Goal: Information Seeking & Learning: Find specific fact

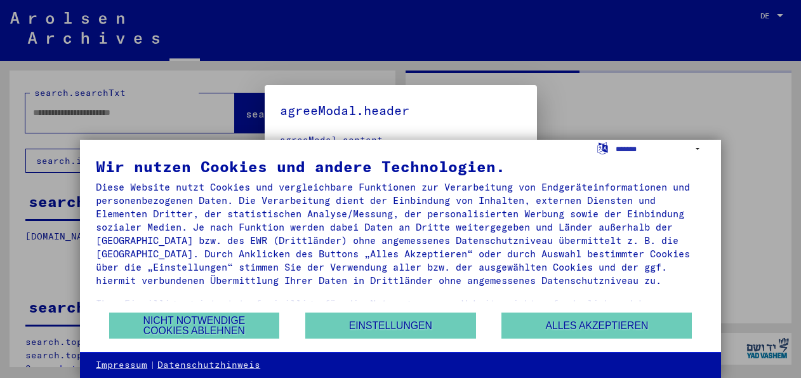
type input "*******"
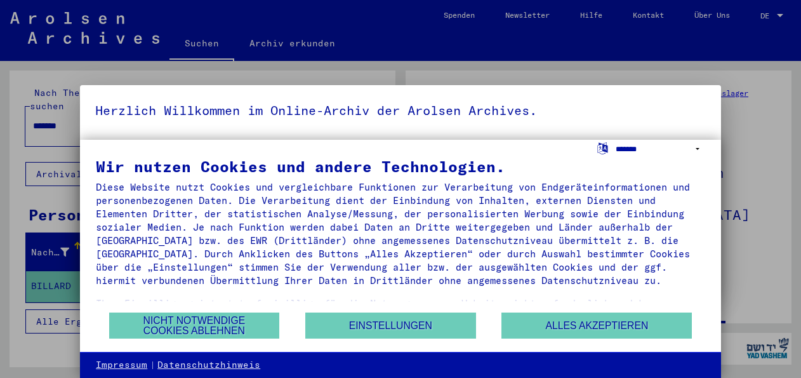
click at [695, 150] on select "**********" at bounding box center [661, 149] width 90 height 18
select select "*****"
click at [616, 140] on select "**********" at bounding box center [661, 149] width 90 height 18
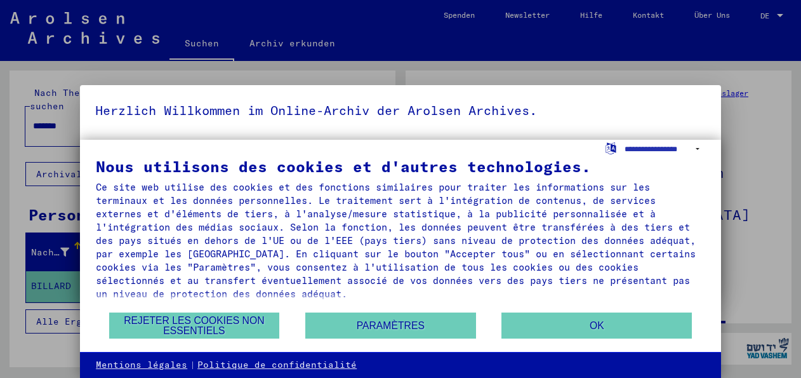
click at [68, 269] on div at bounding box center [400, 189] width 801 height 378
drag, startPoint x: 208, startPoint y: 94, endPoint x: 502, endPoint y: 79, distance: 293.8
click at [502, 79] on div "Herzlich Willkommen im Online-Archiv der Arolsen Archives. Unsere Nutzungsbedin…" at bounding box center [400, 189] width 801 height 378
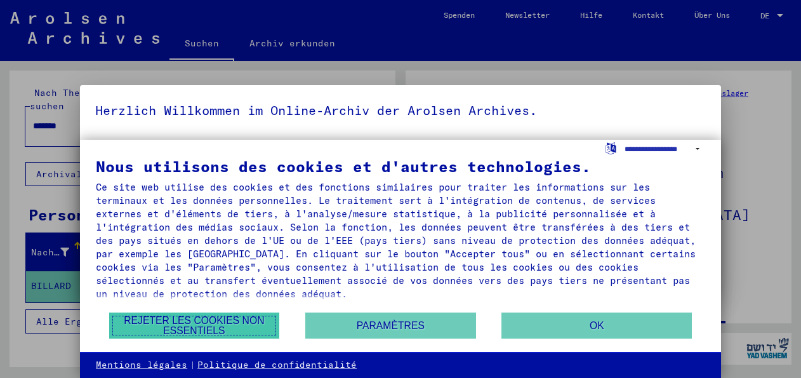
click at [196, 324] on button "Rejeter les cookies non essentiels" at bounding box center [194, 325] width 171 height 26
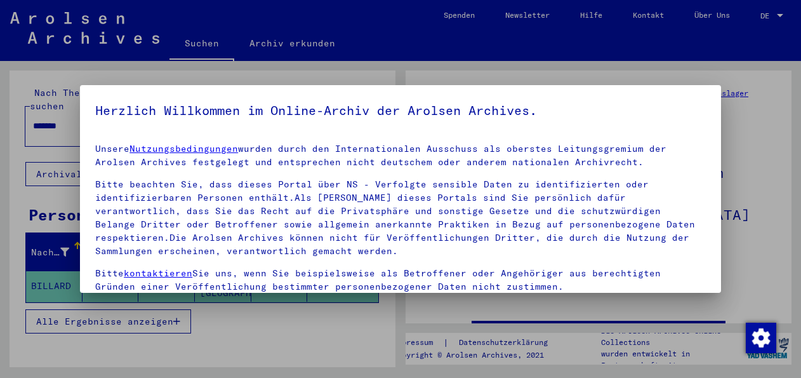
click at [123, 340] on div at bounding box center [400, 189] width 801 height 378
click at [307, 331] on div at bounding box center [400, 189] width 801 height 378
click at [65, 265] on div at bounding box center [400, 189] width 801 height 378
click at [65, 264] on div at bounding box center [400, 189] width 801 height 378
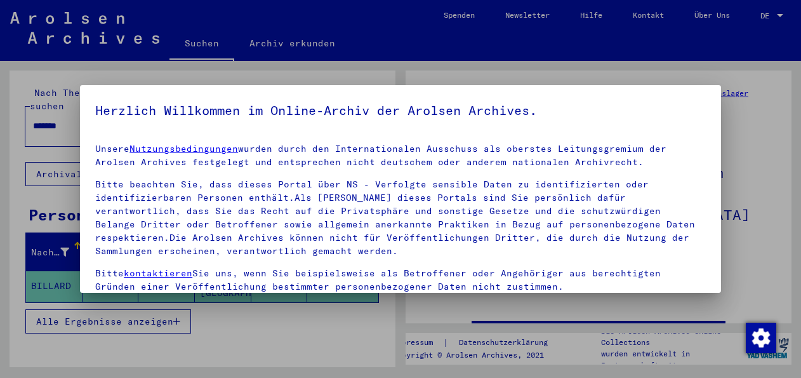
click at [272, 44] on div at bounding box center [400, 189] width 801 height 378
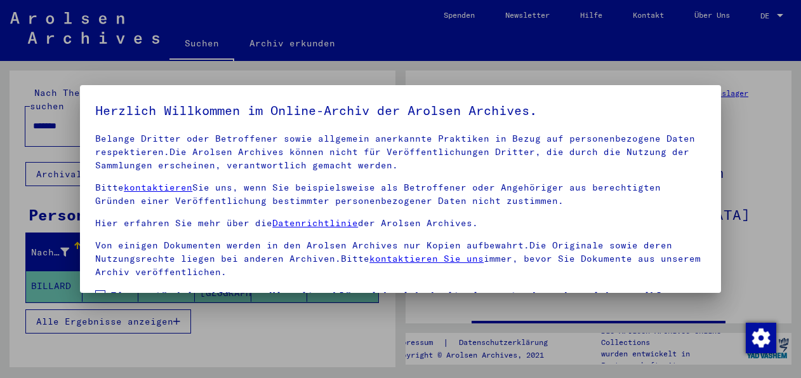
scroll to position [101, 0]
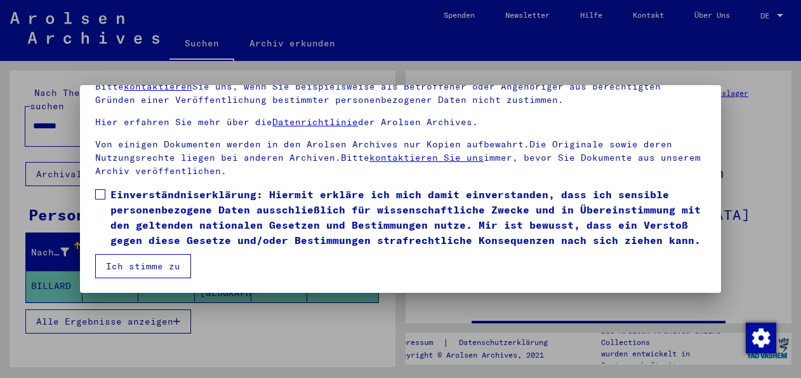
click at [142, 265] on button "Ich stimme zu" at bounding box center [143, 266] width 96 height 24
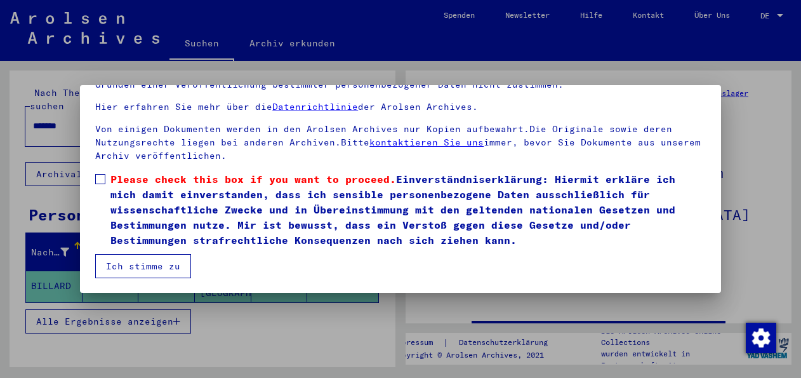
click at [155, 260] on button "Ich stimme zu" at bounding box center [143, 266] width 96 height 24
click at [100, 172] on label "Please check this box if you want to proceed. Einverständniserklärung: Hiermit …" at bounding box center [400, 209] width 611 height 76
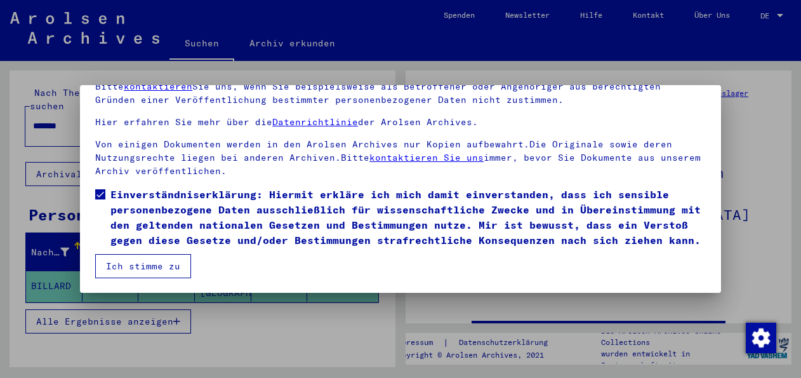
click at [173, 264] on button "Ich stimme zu" at bounding box center [143, 266] width 96 height 24
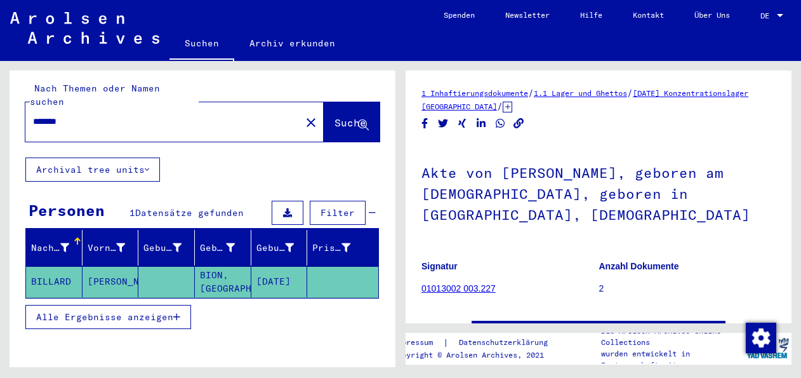
scroll to position [0, 0]
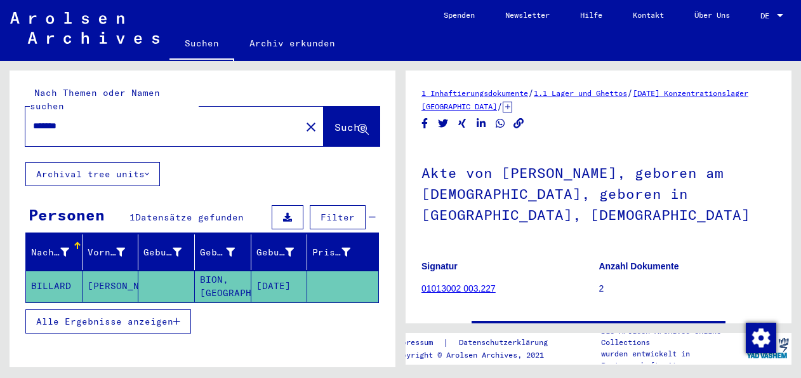
click at [540, 325] on link "See comments created before [DATE]" at bounding box center [599, 331] width 194 height 13
drag, startPoint x: 427, startPoint y: 246, endPoint x: 411, endPoint y: 234, distance: 19.9
click at [411, 244] on yv-its-full-details "1 Inhaftierungsdokumente / 1.1 Lager und Ghettos / [DATE] Konzentrationslager […" at bounding box center [599, 227] width 386 height 283
click at [291, 272] on mat-cell "[DATE]" at bounding box center [279, 286] width 57 height 31
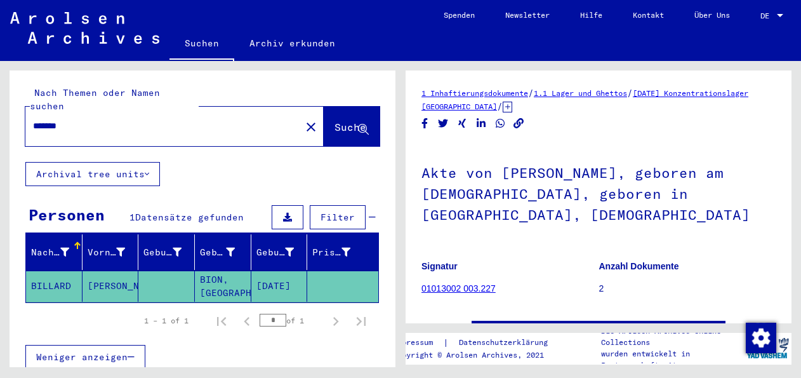
click at [338, 211] on span "Filter" at bounding box center [338, 216] width 34 height 11
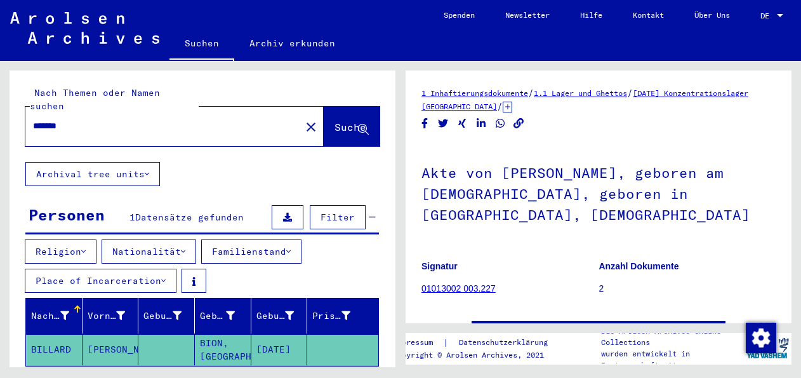
click at [86, 247] on icon at bounding box center [83, 251] width 4 height 9
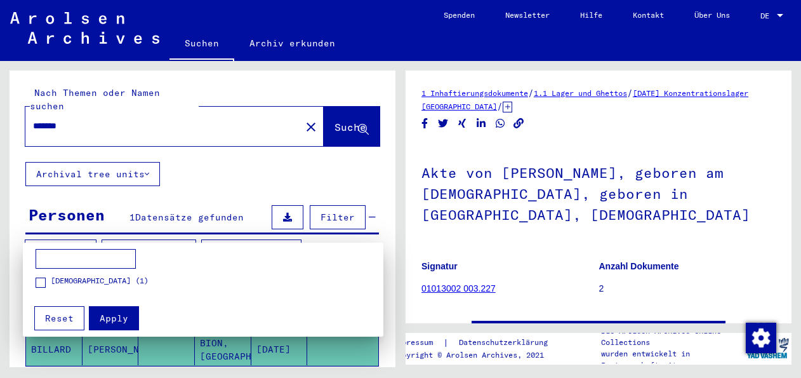
click at [189, 238] on div at bounding box center [400, 189] width 801 height 378
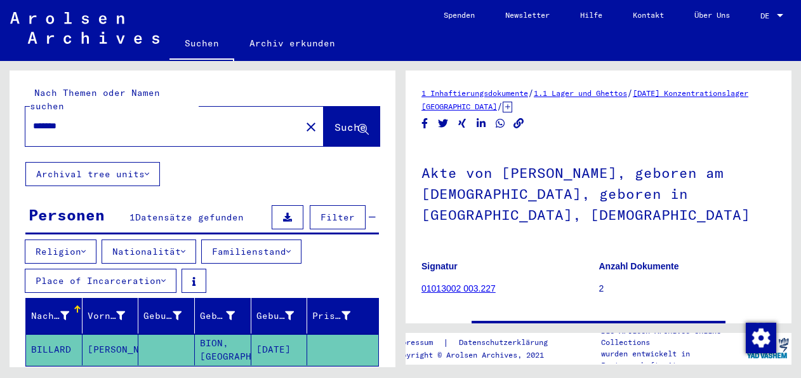
click at [291, 247] on icon at bounding box center [288, 251] width 4 height 9
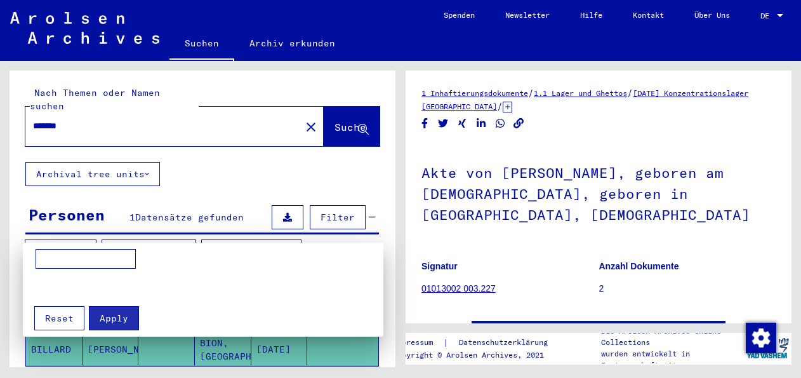
click at [93, 232] on div at bounding box center [400, 189] width 801 height 378
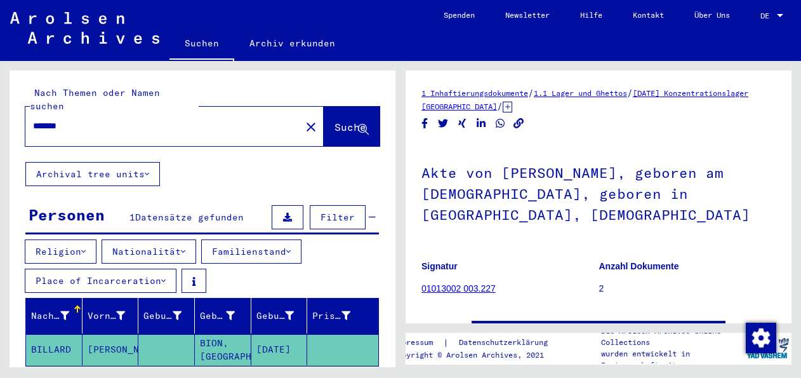
click at [168, 269] on button "Place of Incarceration" at bounding box center [101, 281] width 152 height 24
